Goal: Communication & Community: Answer question/provide support

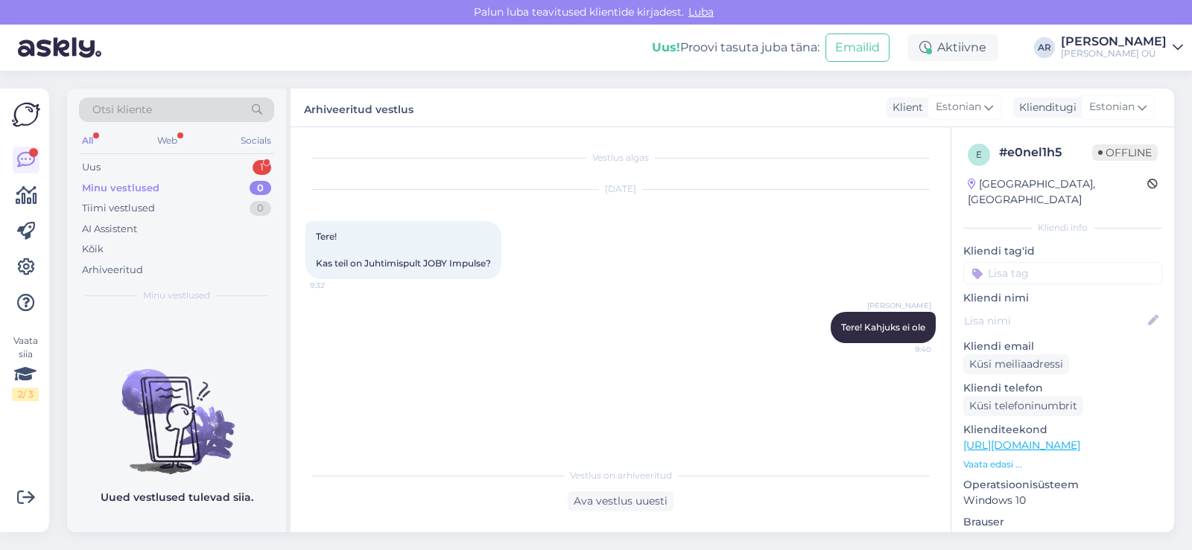
click at [171, 148] on div "Web" at bounding box center [167, 140] width 26 height 19
click at [172, 165] on div "Uus 1" at bounding box center [176, 167] width 195 height 21
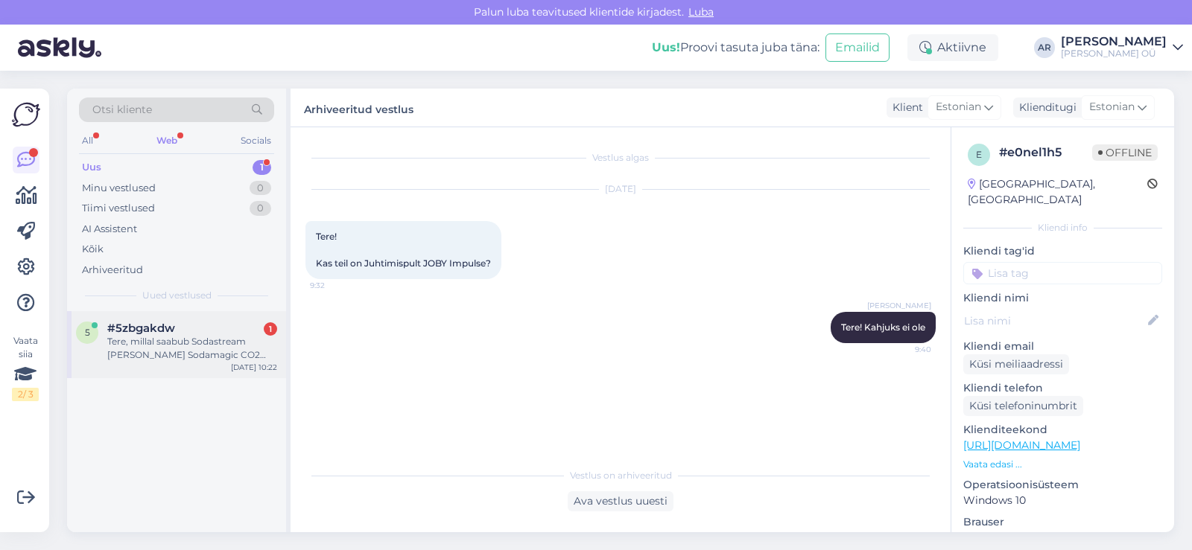
click at [234, 365] on div "[DATE] 10:22" at bounding box center [254, 367] width 46 height 11
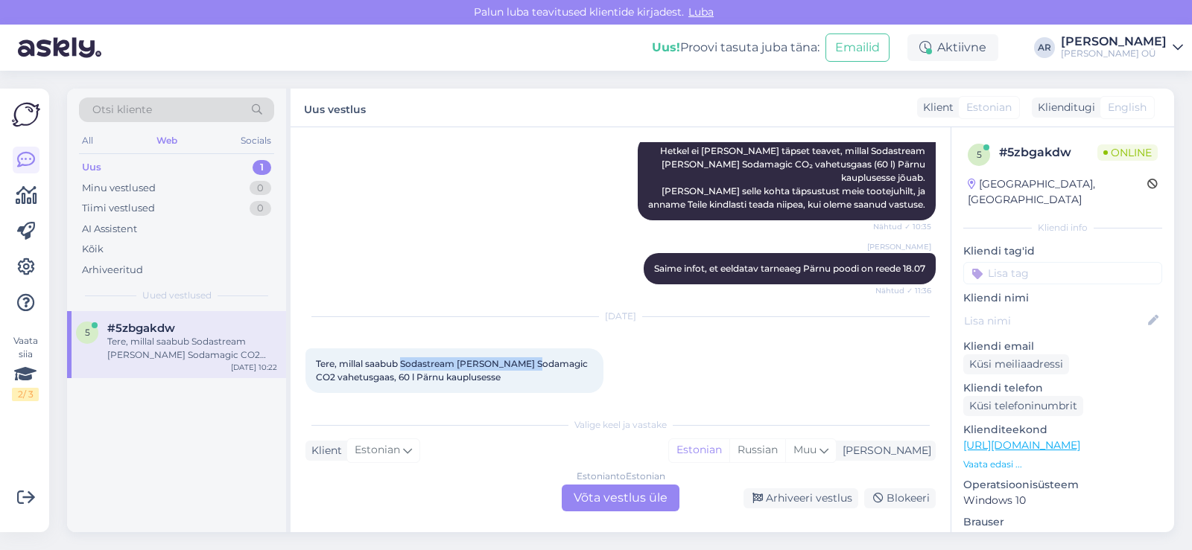
drag, startPoint x: 402, startPoint y: 349, endPoint x: 537, endPoint y: 355, distance: 135.0
click at [537, 358] on span "Tere, millal saabub Sodastream [PERSON_NAME] Sodamagic CO2 vahetusgaas, 60 l Pä…" at bounding box center [453, 370] width 274 height 25
copy span "Sodastream [PERSON_NAME] Sodamagic"
drag, startPoint x: 393, startPoint y: 365, endPoint x: 544, endPoint y: 355, distance: 151.6
click at [544, 358] on span "Tere, millal saabub Sodastream [PERSON_NAME] Sodamagic CO2 vahetusgaas, 60 l Pä…" at bounding box center [453, 370] width 274 height 25
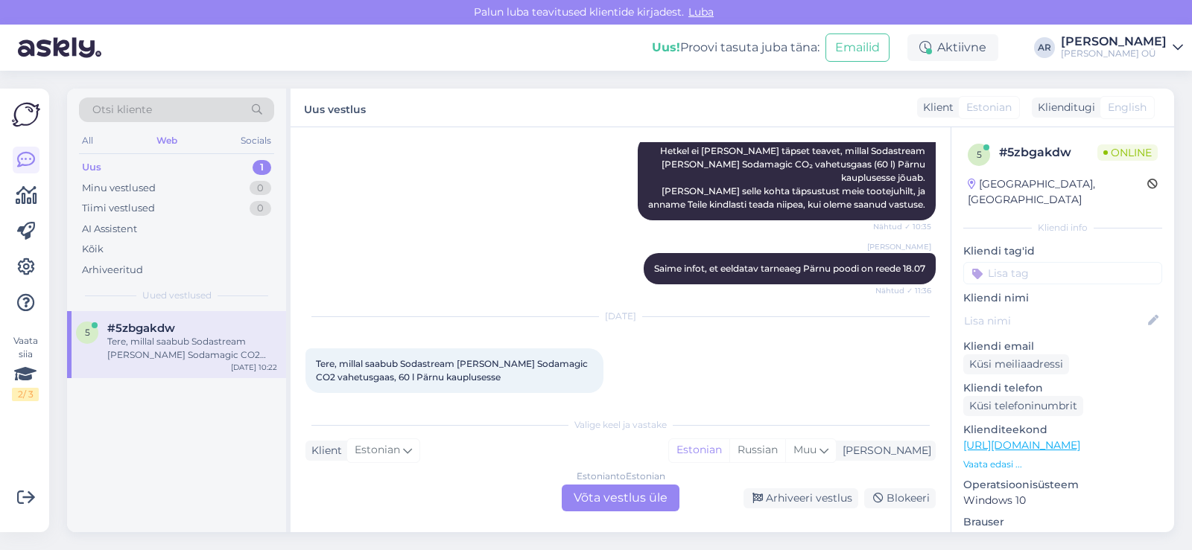
click at [421, 377] on div "Tere, millal saabub Sodastream [PERSON_NAME] Sodamagic CO2 vahetusgaas, 60 l Pä…" at bounding box center [454, 371] width 298 height 45
drag, startPoint x: 396, startPoint y: 361, endPoint x: 542, endPoint y: 351, distance: 147.1
click at [542, 358] on span "Tere, millal saabub Sodastream [PERSON_NAME] Sodamagic CO2 vahetusgaas, 60 l Pä…" at bounding box center [453, 370] width 274 height 25
copy span "CO2 vahetusgaas, 60 l"
click at [595, 503] on div "Estonian to Estonian Võta vestlus üle" at bounding box center [621, 498] width 118 height 27
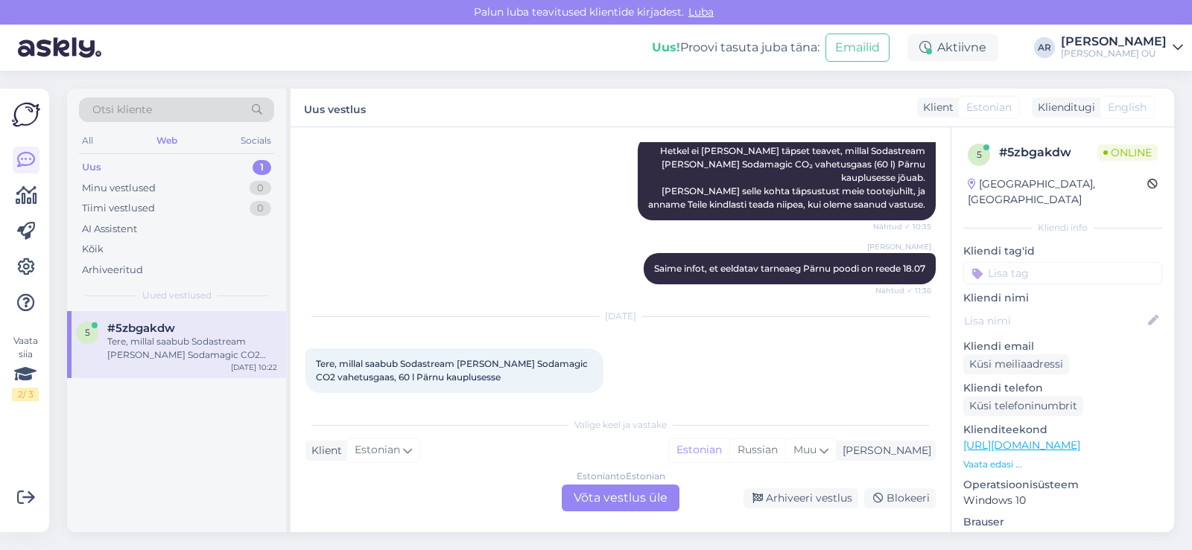
scroll to position [235, 0]
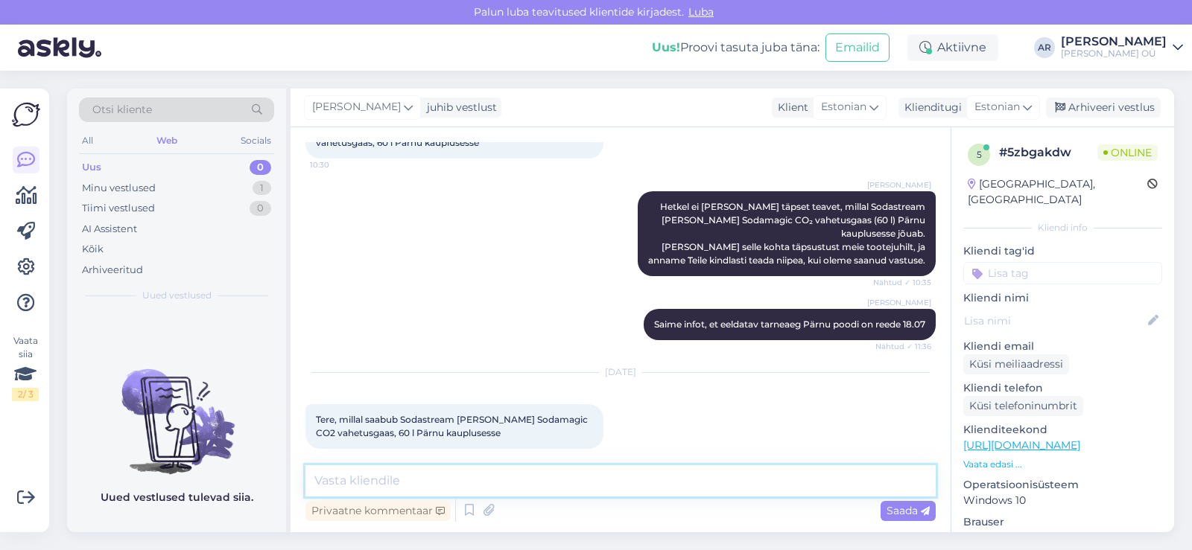
click at [539, 483] on textarea at bounding box center [620, 481] width 630 height 31
type textarea "[PERSON_NAME]"
type textarea "Tere! Kohe sellist infot ei ole, aga kirjutasin meie tootejuhile"
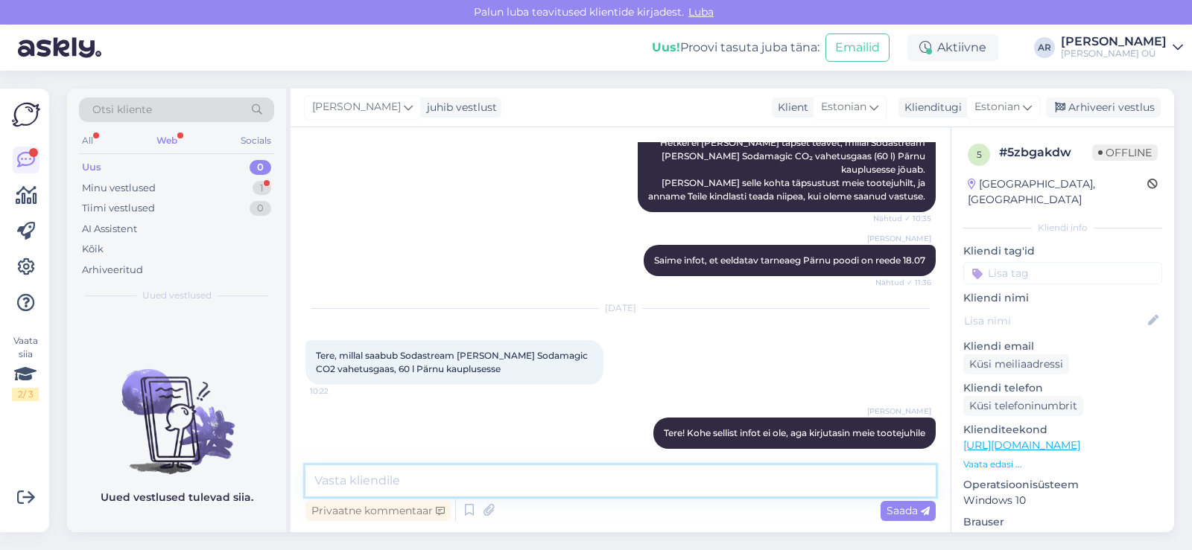
scroll to position [364, 0]
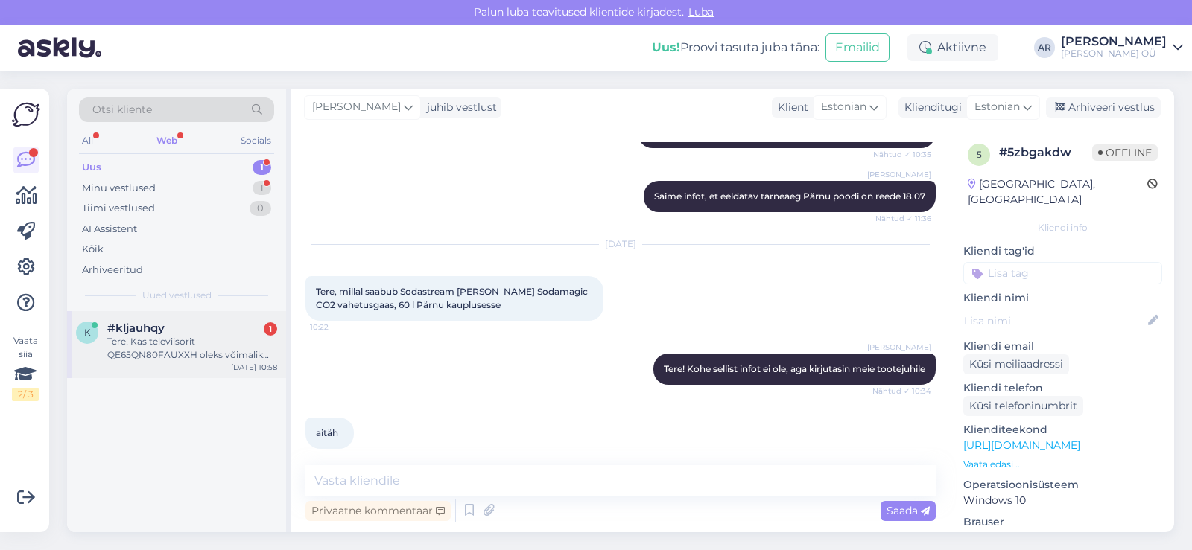
click at [202, 333] on div "#kljauhqy 1" at bounding box center [192, 328] width 170 height 13
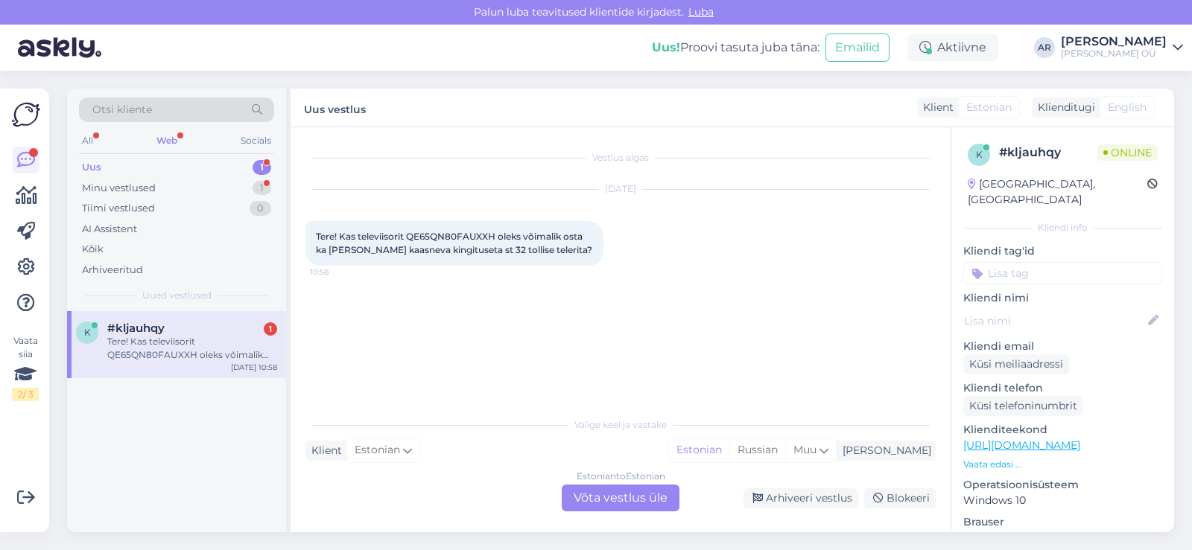
click at [457, 236] on span "Tere! Kas televiisorit QE65QN80FAUXXH oleks võimalik osta ka [PERSON_NAME] kaas…" at bounding box center [454, 243] width 276 height 25
copy span "QE65QN80FAUXXH"
click at [638, 500] on div "Estonian to Estonian Võta vestlus üle" at bounding box center [621, 498] width 118 height 27
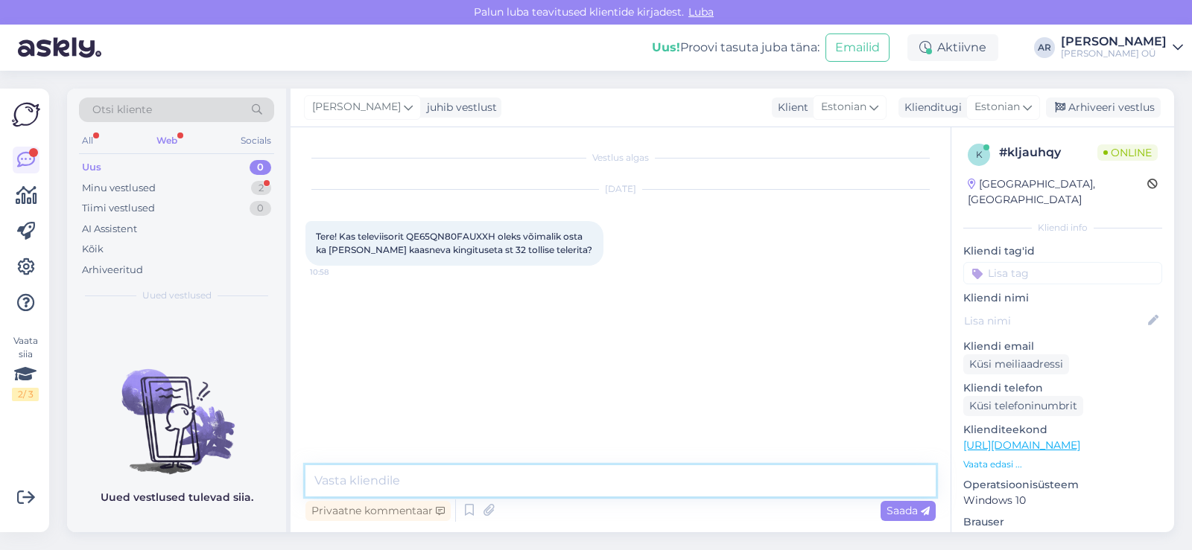
click at [615, 473] on textarea at bounding box center [620, 481] width 630 height 31
click at [556, 478] on textarea "Tere! On võimalik, kirjutage komentaarides" at bounding box center [620, 481] width 630 height 31
type textarea "Tere! On võimalik, kirjutage kommentaarides ei kingitust ei soovi."
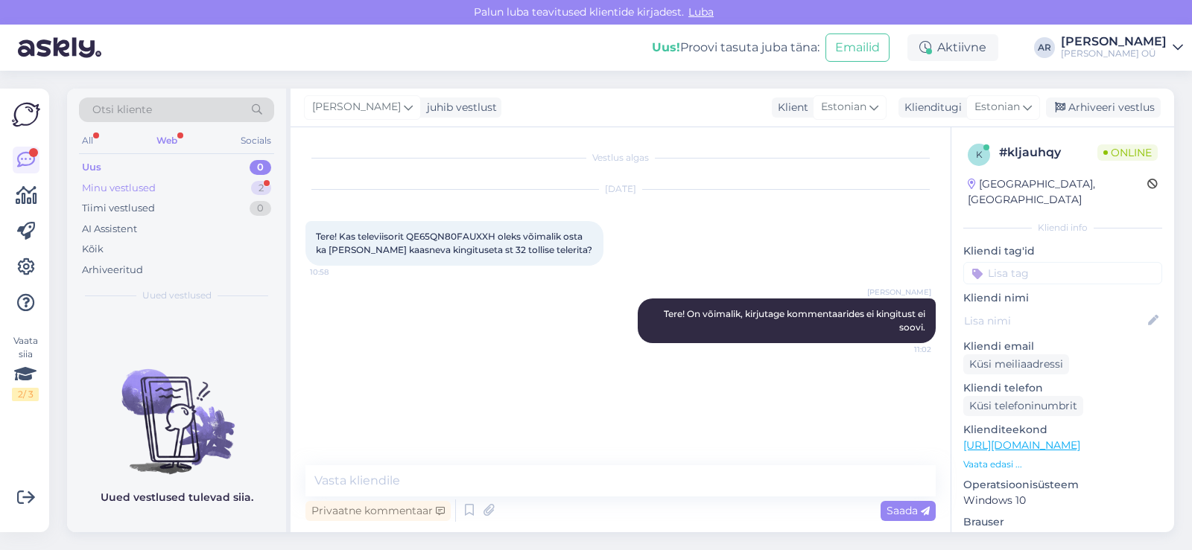
click at [206, 191] on div "Minu vestlused 2" at bounding box center [176, 188] width 195 height 21
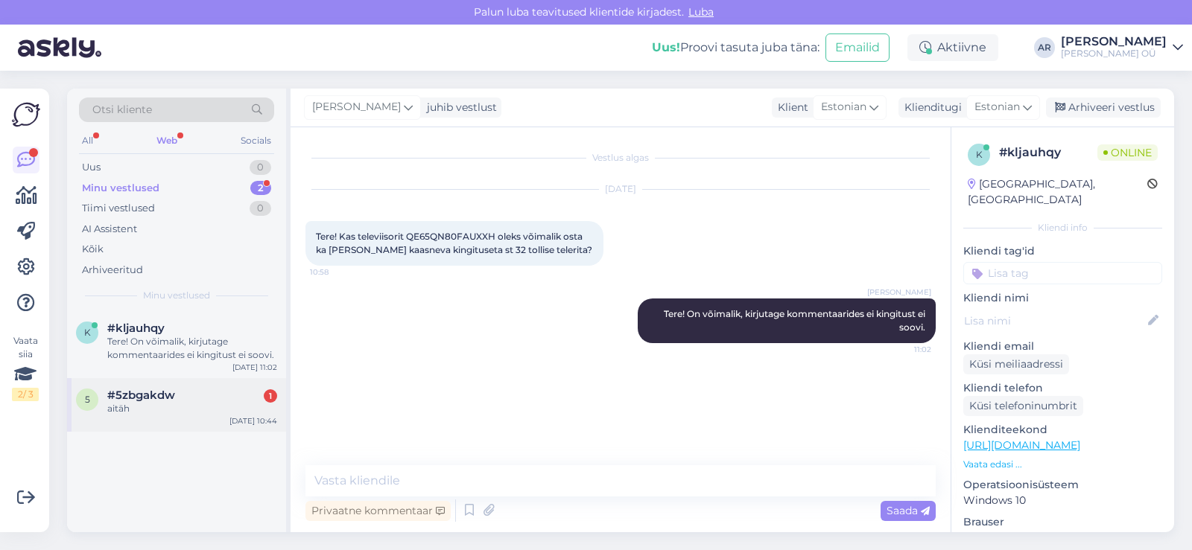
click at [191, 400] on div "#5zbgakdw 1" at bounding box center [192, 395] width 170 height 13
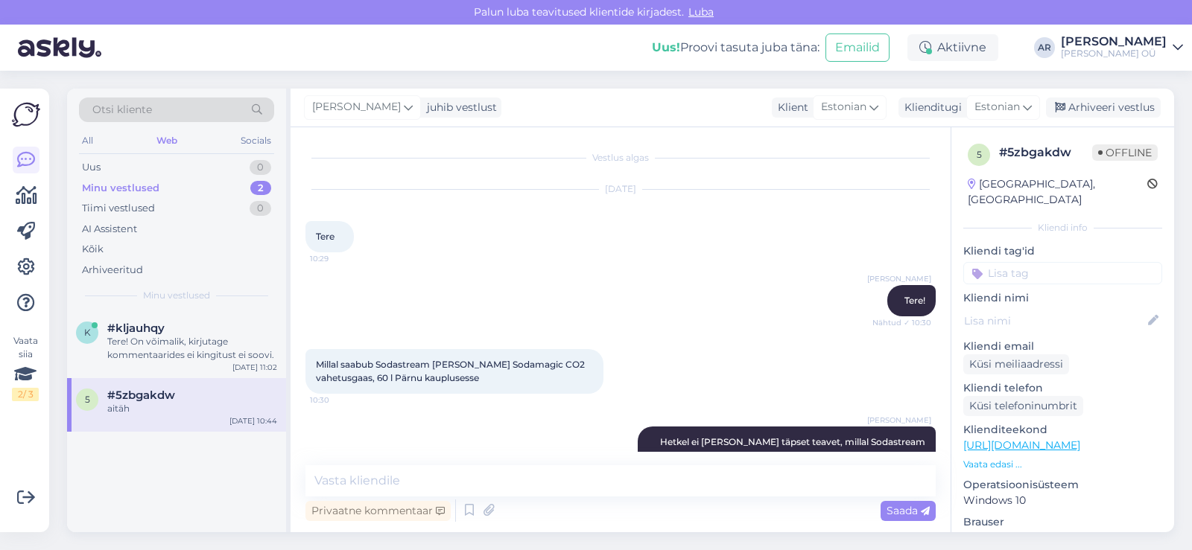
scroll to position [364, 0]
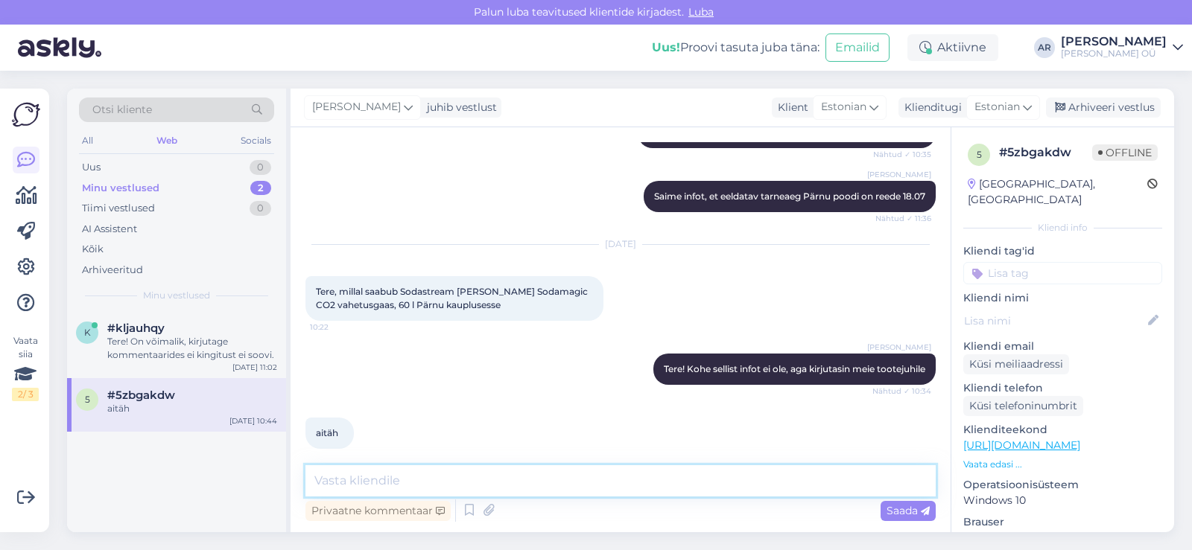
click at [477, 478] on textarea at bounding box center [620, 481] width 630 height 31
click at [553, 480] on textarea "Saime vastuse, et on probleem tarnijaga hetkel ei ole infot millal saabub." at bounding box center [620, 481] width 630 height 31
type textarea "Saime vastuse, et on probleem tarnijaga, hetkel ei ole infot millal saabub."
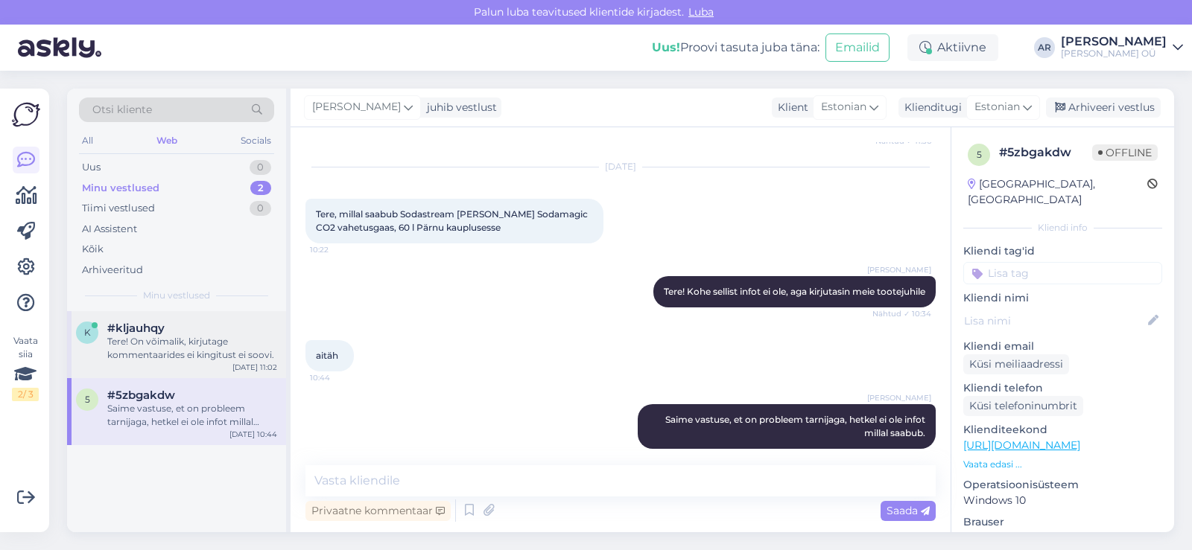
click at [235, 336] on div "Tere! On võimalik, kirjutage kommentaarides ei kingitust ei soovi." at bounding box center [192, 348] width 170 height 27
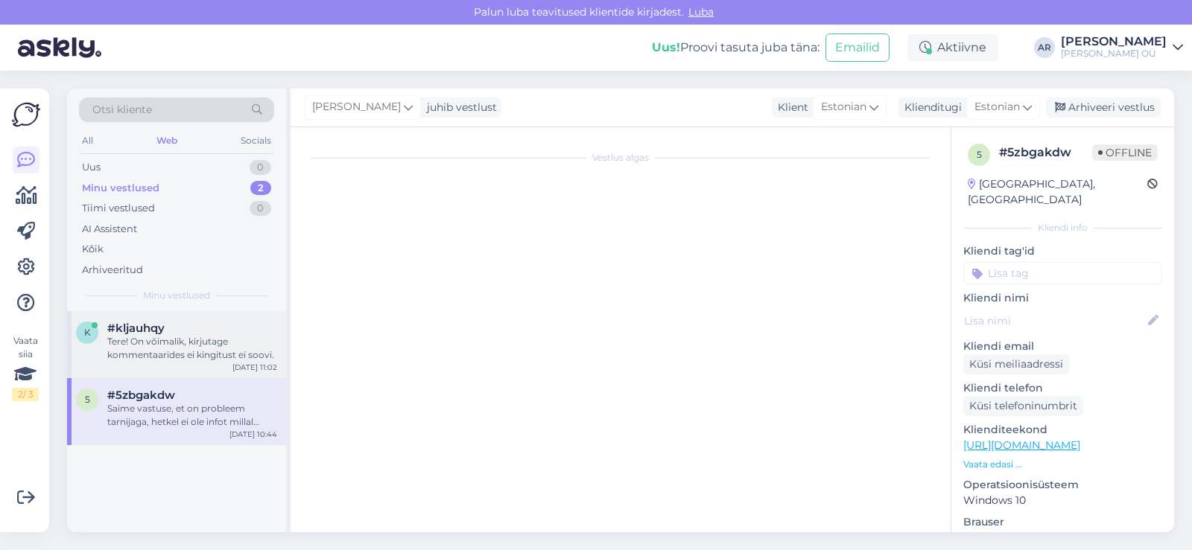
scroll to position [0, 0]
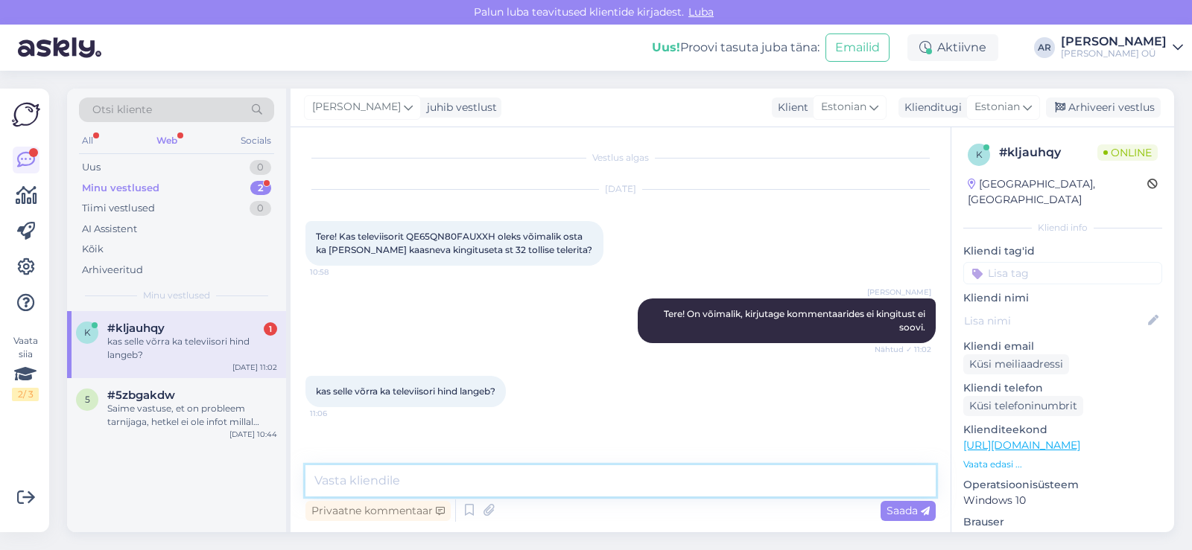
click at [539, 466] on textarea at bounding box center [620, 481] width 630 height 31
type textarea "e"
type textarea "EI kehtib sama hind"
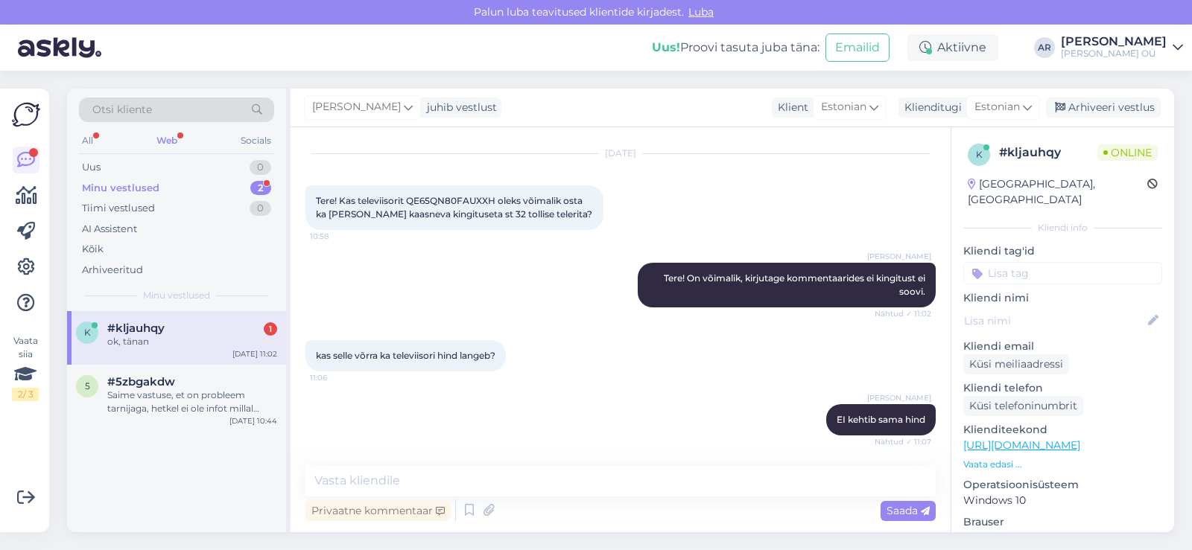
scroll to position [100, 0]
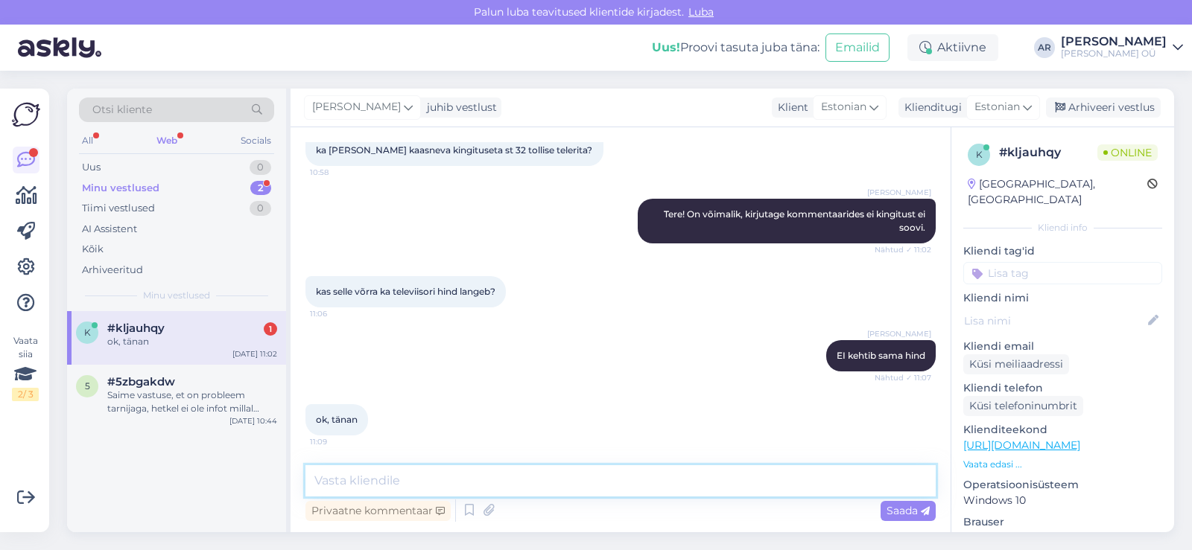
click at [437, 489] on textarea at bounding box center [620, 481] width 630 height 31
type textarea "Palun!"
